Goal: Transaction & Acquisition: Purchase product/service

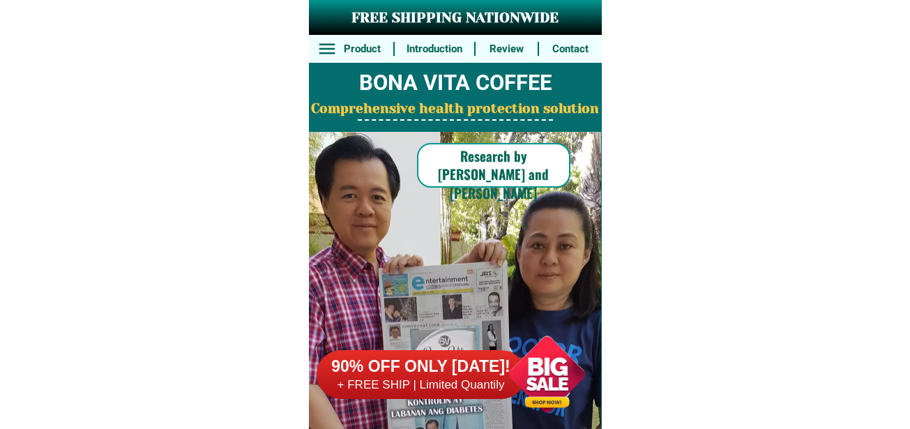
click at [532, 377] on div at bounding box center [546, 373] width 109 height 109
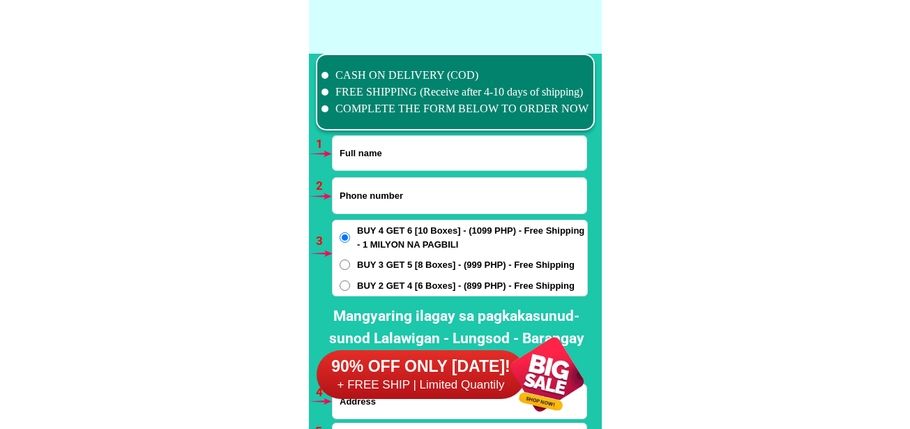
scroll to position [10256, 0]
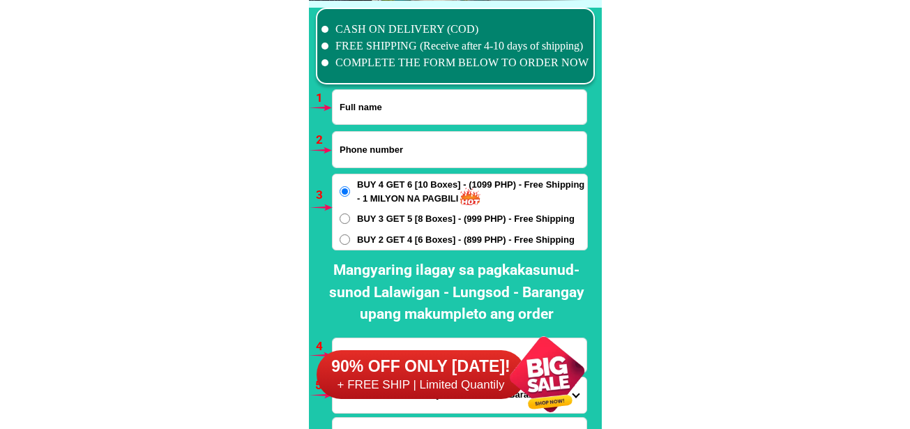
click at [552, 368] on div at bounding box center [546, 373] width 109 height 109
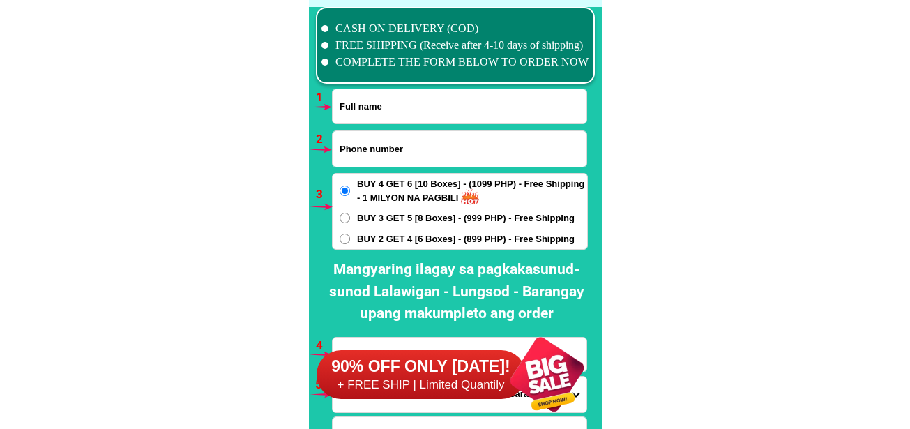
click at [401, 107] on input "Input full_name" at bounding box center [460, 106] width 254 height 34
paste input "[PERSON_NAME]"
type input "[PERSON_NAME]"
click at [366, 151] on input "Input phone_number" at bounding box center [460, 149] width 254 height 36
paste input "09167457284"
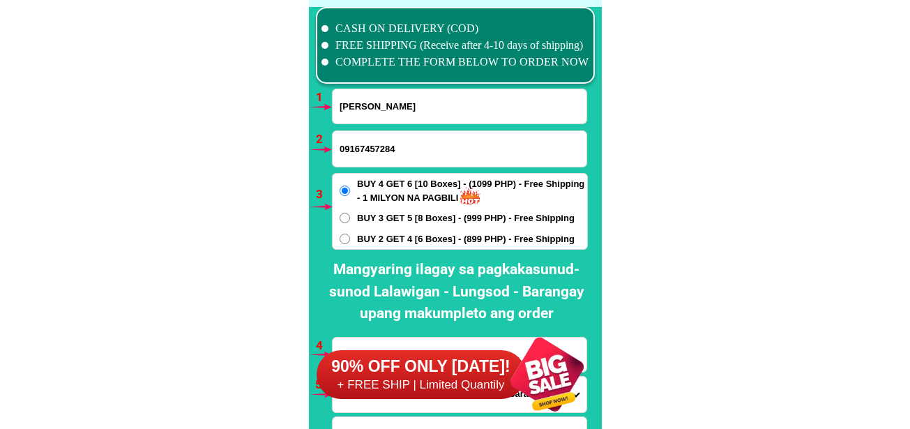
type input "09167457284"
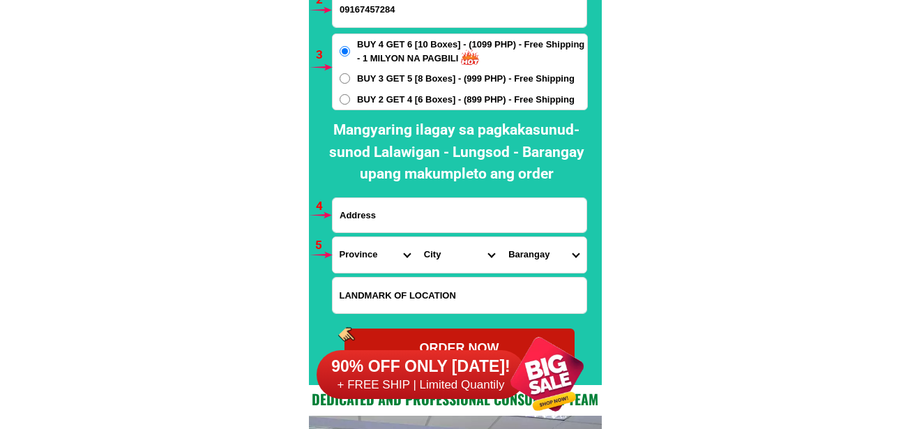
click at [391, 218] on input "Input address" at bounding box center [460, 215] width 254 height 34
paste input "62 MANITO. AVE. [PERSON_NAME] SUBDI ITION CABANATUAN CITY [GEOGRAPHIC_DATA]"
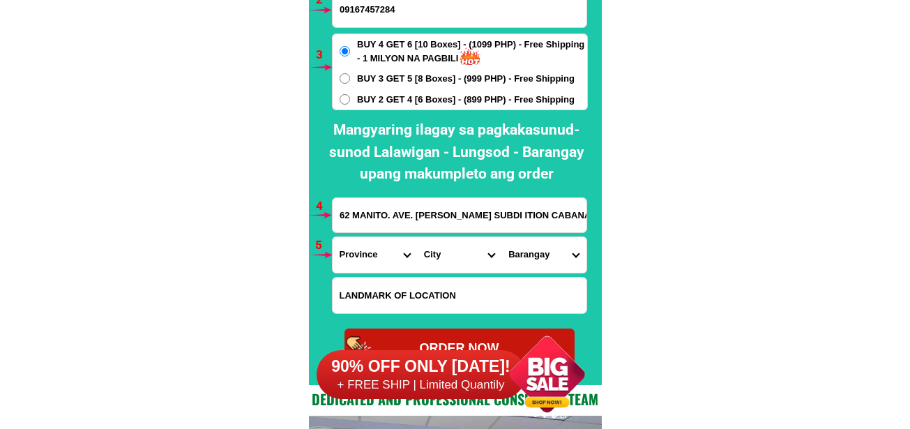
scroll to position [0, 107]
type input "62 MANITO. AVE. [PERSON_NAME] SUBDI ITION CABANATUAN CITY [GEOGRAPHIC_DATA]"
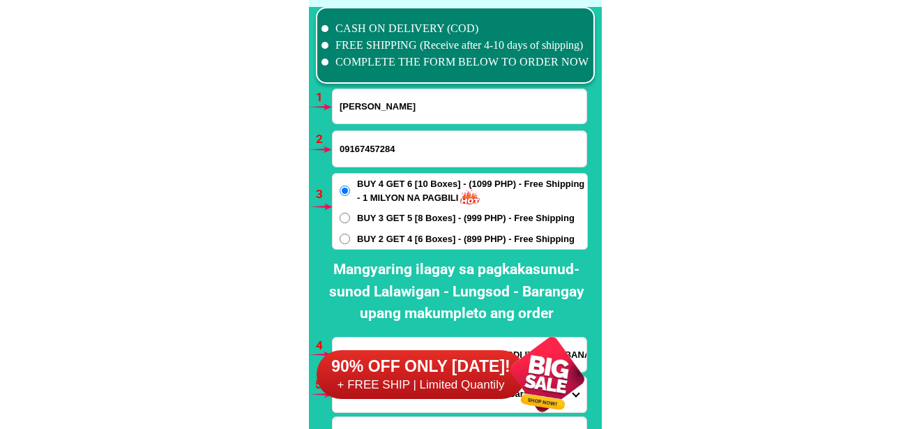
click at [475, 110] on input "[PERSON_NAME]" at bounding box center [460, 106] width 254 height 34
paste input "09934803845"
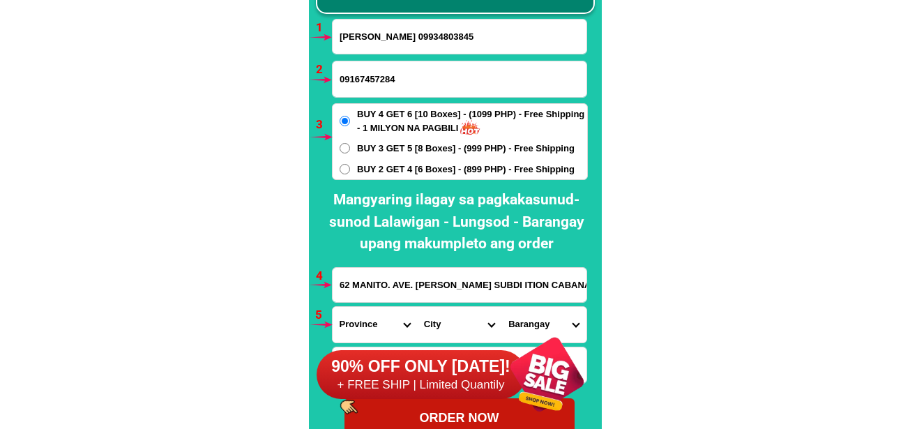
type input "[PERSON_NAME] 09934803845"
click at [374, 330] on div "90% OFF ONLY [DATE]! + FREE SHIP | Limited Quantily" at bounding box center [459, 373] width 285 height 109
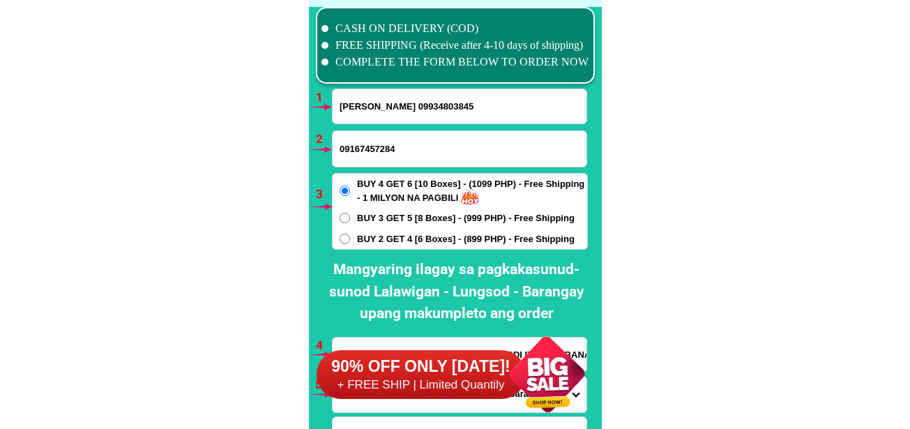
scroll to position [10396, 0]
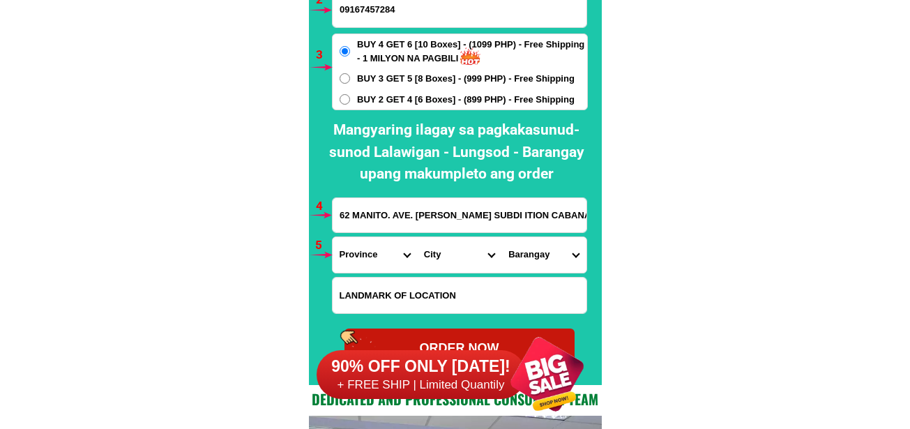
click at [354, 269] on select "Province [GEOGRAPHIC_DATA] [GEOGRAPHIC_DATA] [GEOGRAPHIC_DATA] [GEOGRAPHIC_DATA…" at bounding box center [375, 255] width 84 height 36
select select "63_198"
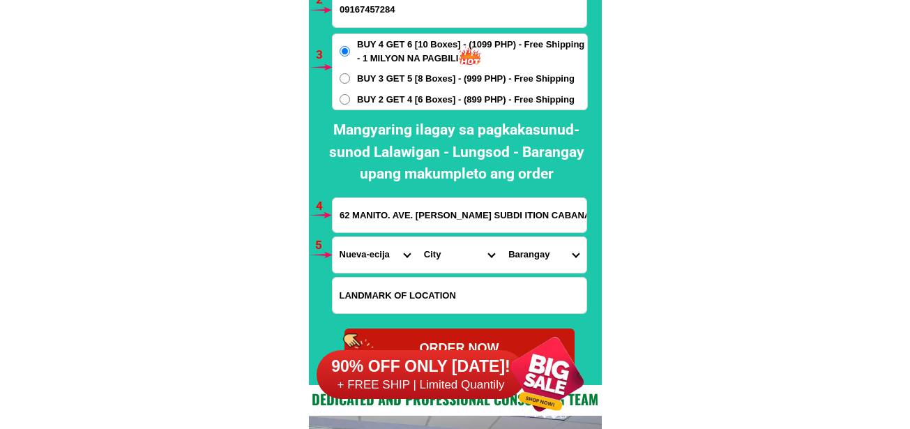
click at [333, 237] on select "Province [GEOGRAPHIC_DATA] [GEOGRAPHIC_DATA] [GEOGRAPHIC_DATA] [GEOGRAPHIC_DATA…" at bounding box center [375, 255] width 84 height 36
drag, startPoint x: 460, startPoint y: 260, endPoint x: 460, endPoint y: 238, distance: 22.3
click at [460, 255] on select "City [GEOGRAPHIC_DATA] [GEOGRAPHIC_DATA] [GEOGRAPHIC_DATA]-city [GEOGRAPHIC_DAT…" at bounding box center [459, 255] width 84 height 36
select select "63_1988988"
click at [417, 237] on select "City [GEOGRAPHIC_DATA] [GEOGRAPHIC_DATA] [GEOGRAPHIC_DATA]-city [GEOGRAPHIC_DAT…" at bounding box center [459, 255] width 84 height 36
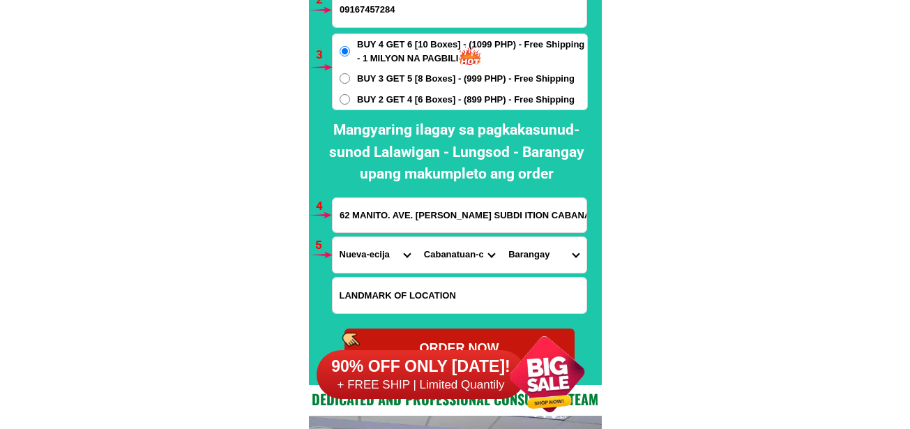
drag, startPoint x: 532, startPoint y: 252, endPoint x: 535, endPoint y: 240, distance: 12.9
click at [532, 252] on select "Barangay Aduas centro (aduas) Aduas norte Aduas sur [GEOGRAPHIC_DATA] buhay Bag…" at bounding box center [543, 255] width 84 height 36
select select "63_19889888002"
click at [501, 237] on select "Barangay Aduas centro (aduas) Aduas norte Aduas sur [GEOGRAPHIC_DATA] buhay Bag…" at bounding box center [543, 255] width 84 height 36
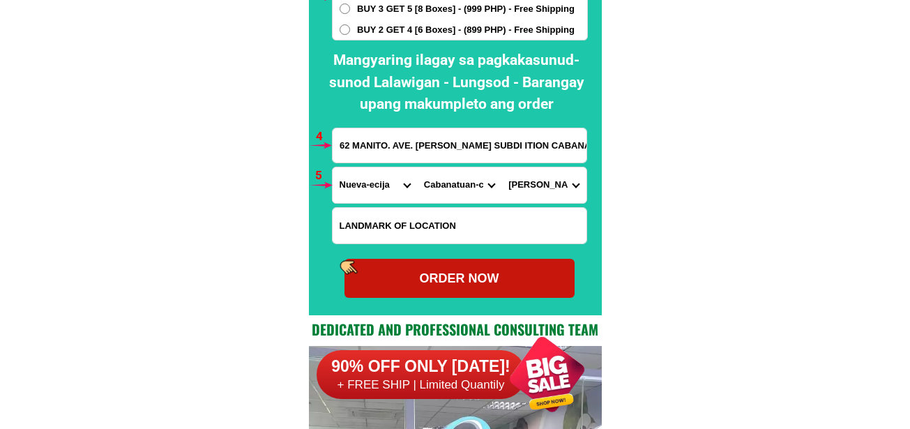
click at [491, 282] on div "ORDER NOW" at bounding box center [460, 278] width 230 height 19
radio input "true"
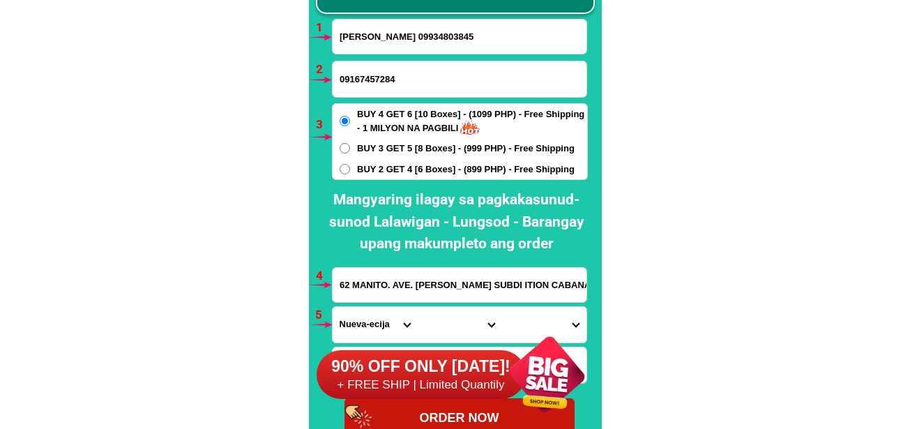
scroll to position [10257, 0]
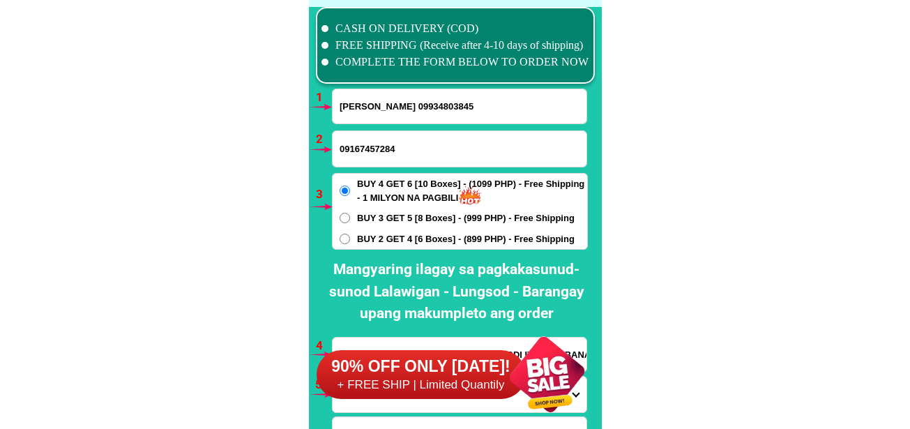
click at [371, 108] on input "[PERSON_NAME] 09934803845" at bounding box center [460, 106] width 254 height 34
paste input "[PERSON_NAME]"
type input "[PERSON_NAME]"
click at [387, 156] on input "09167457284" at bounding box center [460, 149] width 254 height 36
paste input "09272348655"
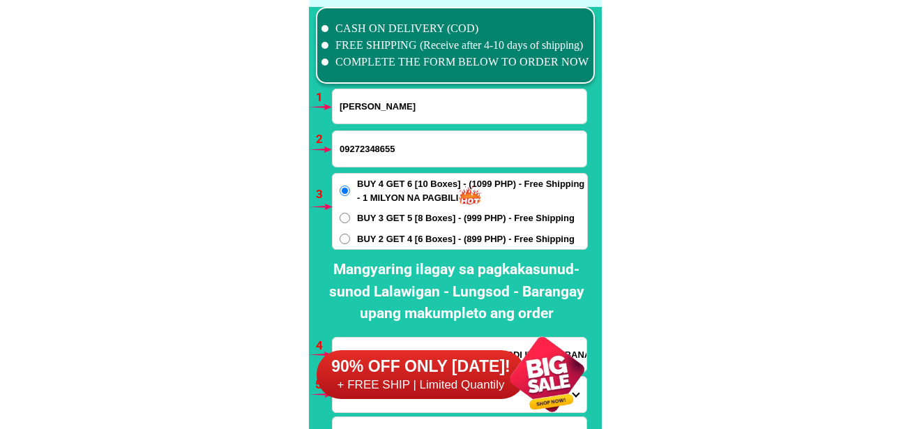
type input "09272348655"
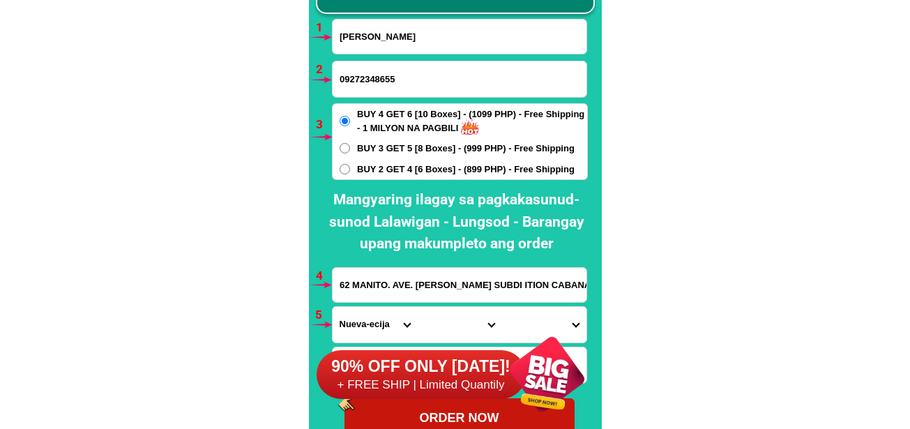
click at [434, 281] on input "62 MANITO. AVE. [PERSON_NAME] SUBDI ITION CABANATUAN CITY [GEOGRAPHIC_DATA]" at bounding box center [460, 285] width 254 height 34
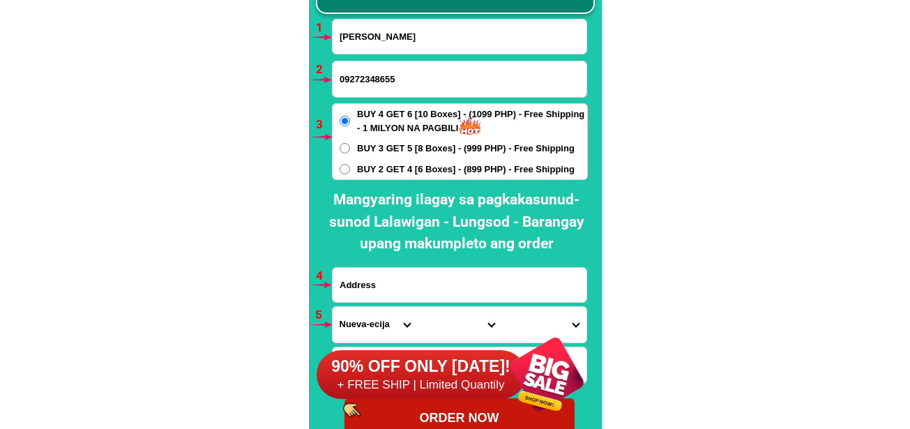
paste input "paorder po ng [PERSON_NAME] buy 4get 6 eto po ang pangalan ko [PERSON_NAME] [ST…"
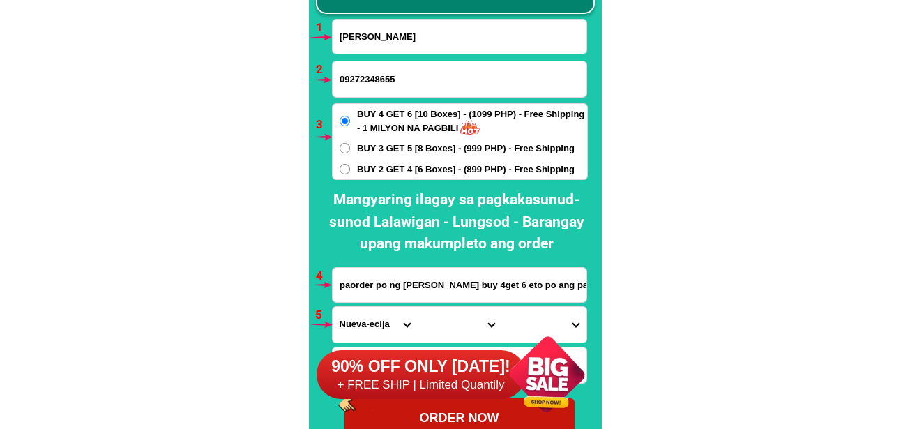
scroll to position [0, 312]
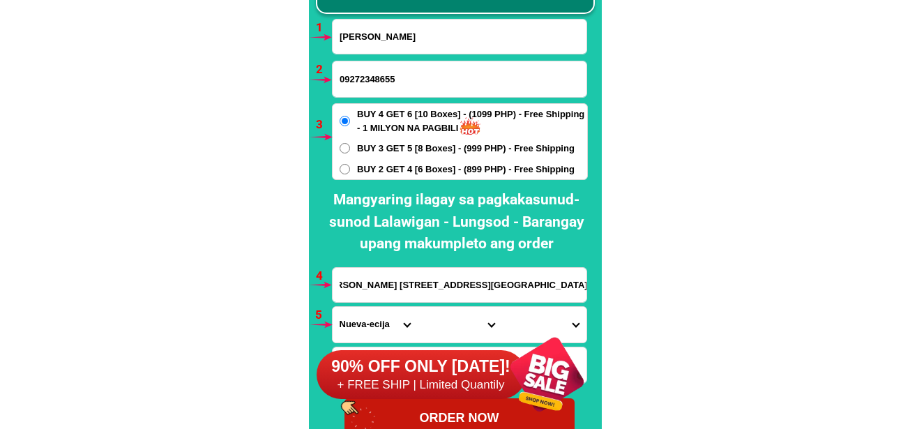
type input "paorder po ng [PERSON_NAME] buy 4get 6 eto po ang pangalan ko [PERSON_NAME] [ST…"
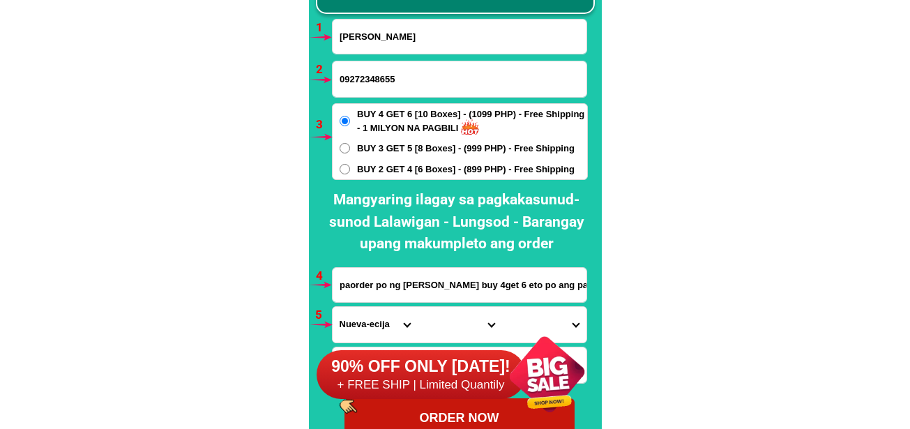
scroll to position [10396, 0]
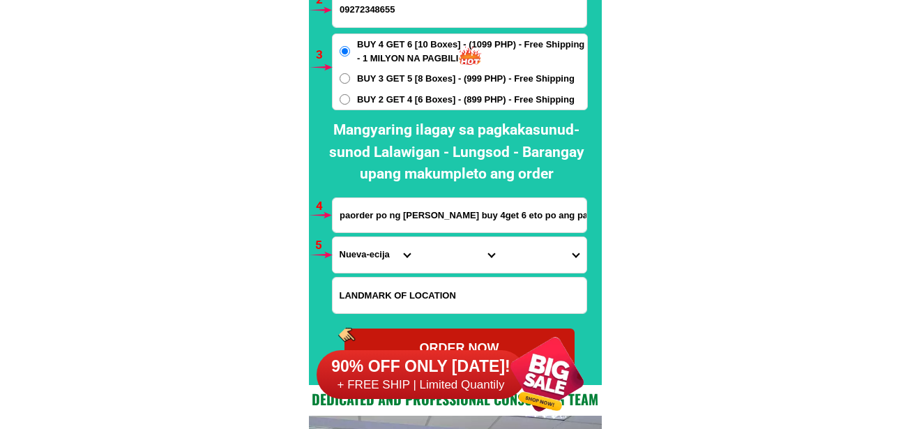
click at [368, 266] on select "Province [GEOGRAPHIC_DATA] [GEOGRAPHIC_DATA] [GEOGRAPHIC_DATA] [GEOGRAPHIC_DATA…" at bounding box center [375, 255] width 84 height 36
select select "63_219"
click at [333, 237] on select "Province [GEOGRAPHIC_DATA] [GEOGRAPHIC_DATA] [GEOGRAPHIC_DATA] [GEOGRAPHIC_DATA…" at bounding box center [375, 255] width 84 height 36
click at [456, 257] on select "City [GEOGRAPHIC_DATA] [GEOGRAPHIC_DATA] [GEOGRAPHIC_DATA] [GEOGRAPHIC_DATA]-ci…" at bounding box center [459, 255] width 84 height 36
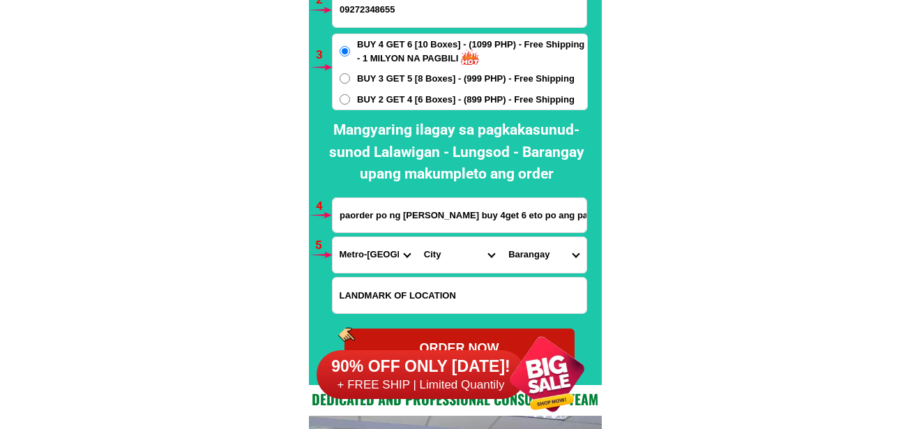
click at [530, 252] on select "Barangay" at bounding box center [543, 255] width 84 height 36
click at [453, 257] on select "City [GEOGRAPHIC_DATA] [GEOGRAPHIC_DATA] [GEOGRAPHIC_DATA] [GEOGRAPHIC_DATA]-ci…" at bounding box center [459, 255] width 84 height 36
click at [417, 237] on select "City [GEOGRAPHIC_DATA] [GEOGRAPHIC_DATA] [GEOGRAPHIC_DATA] [GEOGRAPHIC_DATA]-ci…" at bounding box center [459, 255] width 84 height 36
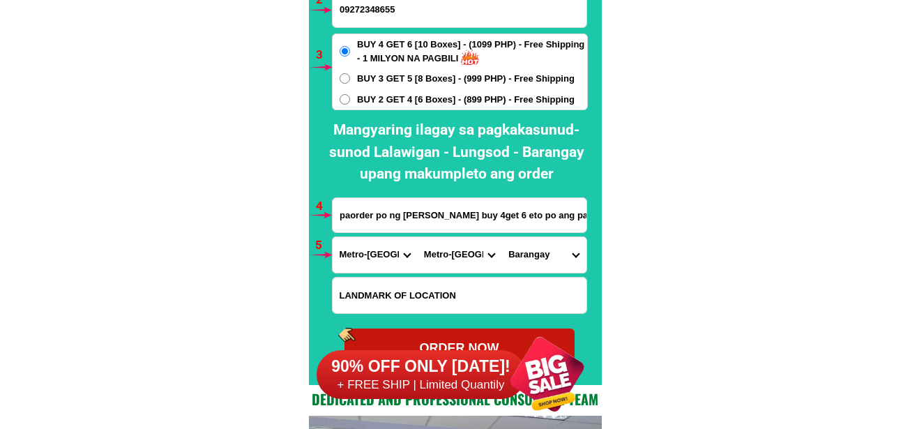
drag, startPoint x: 529, startPoint y: 262, endPoint x: 529, endPoint y: 250, distance: 12.6
click at [529, 260] on select "Barangay Addition hills [GEOGRAPHIC_DATA]-[GEOGRAPHIC_DATA][PERSON_NAME][PERSON…" at bounding box center [543, 255] width 84 height 36
click at [451, 253] on select "City [GEOGRAPHIC_DATA] [GEOGRAPHIC_DATA] [GEOGRAPHIC_DATA] [GEOGRAPHIC_DATA]-ci…" at bounding box center [459, 255] width 84 height 36
click at [453, 261] on select "City [GEOGRAPHIC_DATA] [GEOGRAPHIC_DATA] [GEOGRAPHIC_DATA] [GEOGRAPHIC_DATA]-ci…" at bounding box center [459, 255] width 84 height 36
select select "63_2199023"
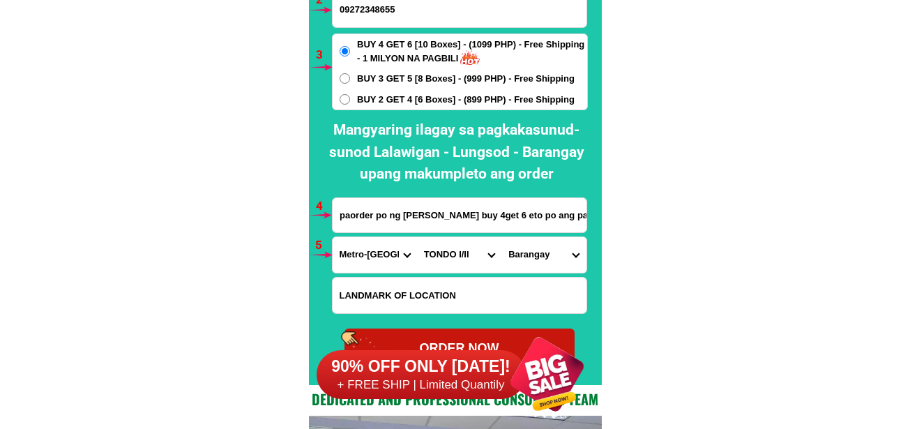
click at [417, 237] on select "City [GEOGRAPHIC_DATA] [GEOGRAPHIC_DATA] [GEOGRAPHIC_DATA] [GEOGRAPHIC_DATA]-ci…" at bounding box center [459, 255] width 84 height 36
drag, startPoint x: 541, startPoint y: 262, endPoint x: 544, endPoint y: 250, distance: 12.2
click at [541, 261] on select "[GEOGRAPHIC_DATA]" at bounding box center [543, 255] width 84 height 36
select select "63_21990237258"
click at [501, 237] on select "[GEOGRAPHIC_DATA]" at bounding box center [543, 255] width 84 height 36
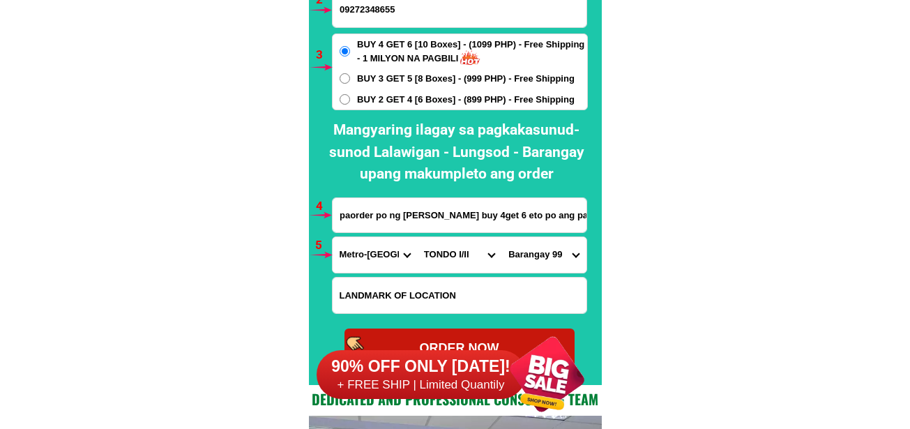
click at [462, 252] on select "City [GEOGRAPHIC_DATA] [GEOGRAPHIC_DATA] [GEOGRAPHIC_DATA] [GEOGRAPHIC_DATA]-ci…" at bounding box center [459, 255] width 84 height 36
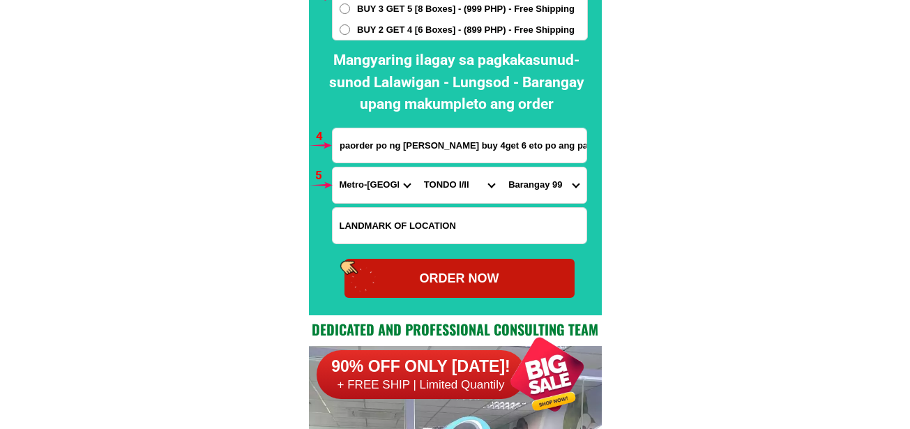
scroll to position [10605, 0]
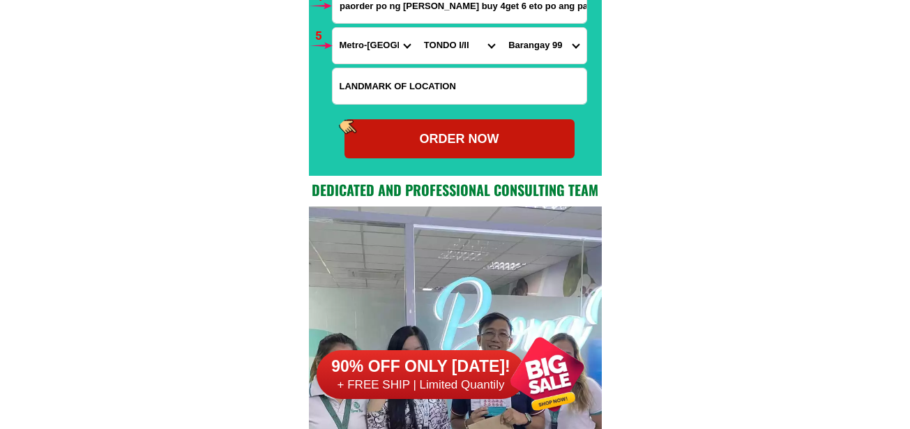
click at [494, 126] on div "ORDER NOW" at bounding box center [460, 138] width 230 height 39
radio input "true"
